Goal: Information Seeking & Learning: Get advice/opinions

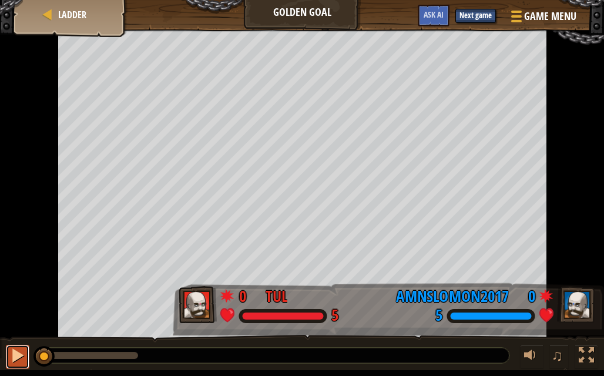
click at [8, 352] on button at bounding box center [17, 357] width 23 height 24
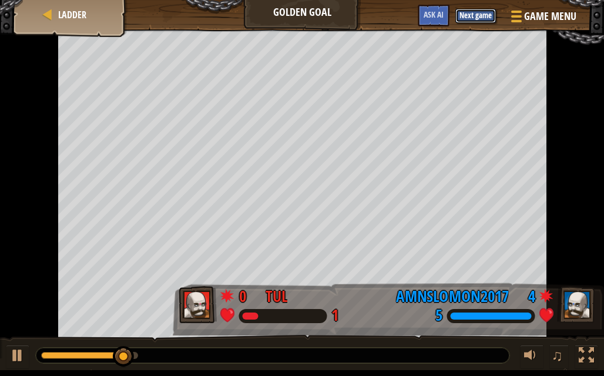
click at [466, 18] on button "Next game" at bounding box center [475, 16] width 41 height 14
click at [449, 18] on button "Ask AI" at bounding box center [434, 16] width 32 height 22
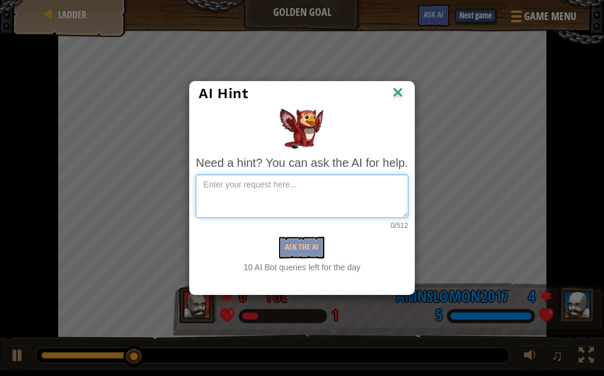
click at [316, 179] on textarea at bounding box center [302, 195] width 212 height 43
type textarea "make the ball go to the other side of the map"
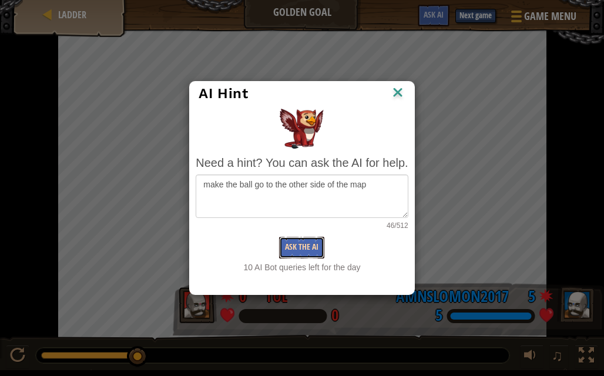
click at [295, 237] on button "Ask the AI" at bounding box center [301, 248] width 45 height 22
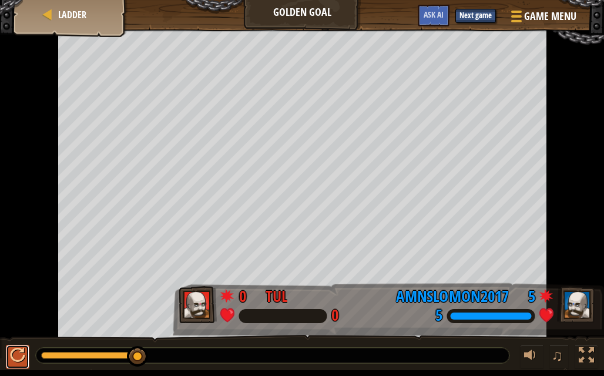
click at [22, 355] on div at bounding box center [17, 355] width 15 height 15
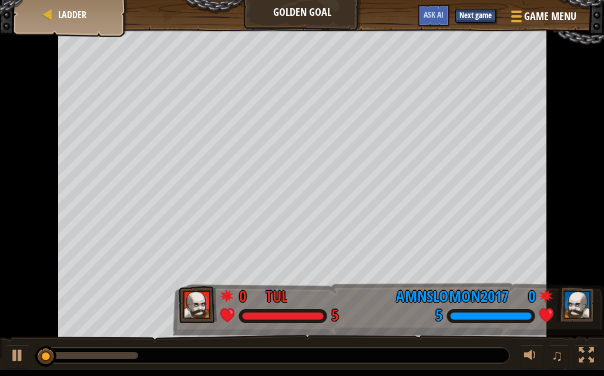
click at [474, 23] on div "Game Menu Next game Done Ask AI" at bounding box center [498, 19] width 172 height 28
click at [474, 17] on button "Next game" at bounding box center [475, 16] width 41 height 14
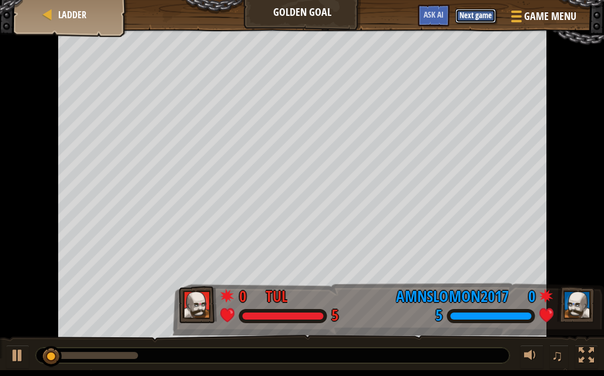
click at [474, 17] on button "Next game" at bounding box center [475, 16] width 41 height 14
click at [55, 11] on link "Ladder" at bounding box center [71, 14] width 32 height 13
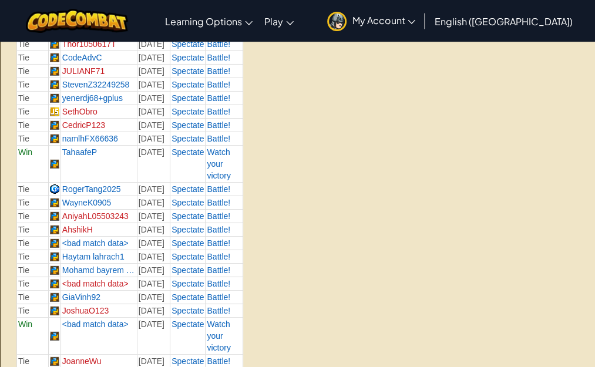
scroll to position [1645, 0]
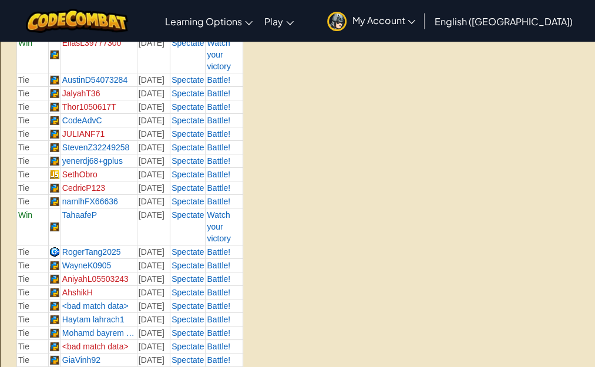
scroll to position [1578, 0]
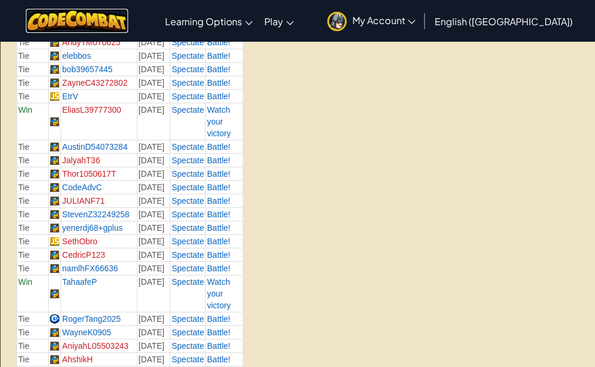
click at [89, 28] on img at bounding box center [77, 21] width 103 height 24
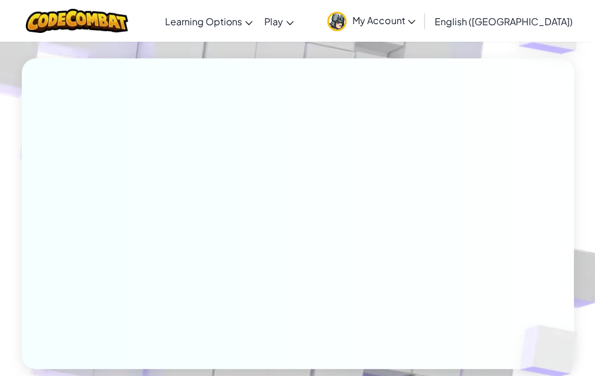
scroll to position [378, 0]
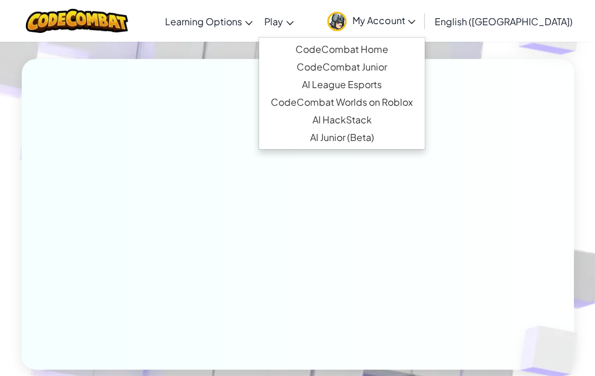
click at [283, 25] on span "Play" at bounding box center [273, 21] width 19 height 12
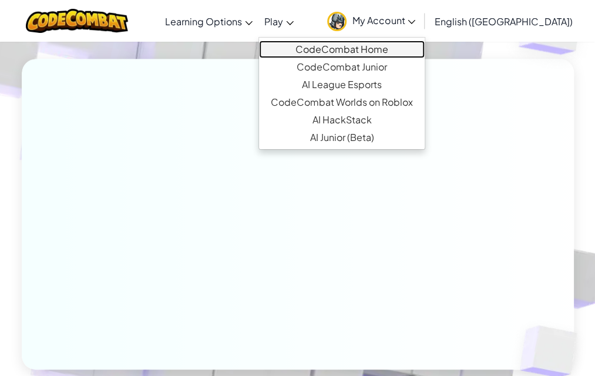
click at [343, 49] on link "CodeCombat Home" at bounding box center [342, 50] width 166 height 18
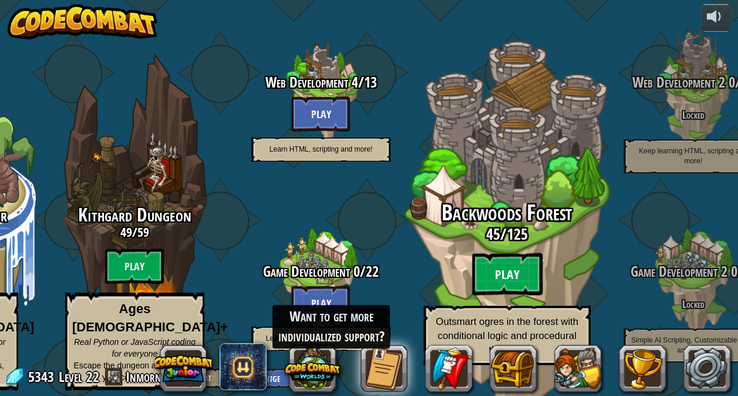
click at [479, 264] on btn "Play" at bounding box center [507, 274] width 70 height 42
